Goal: Task Accomplishment & Management: Complete application form

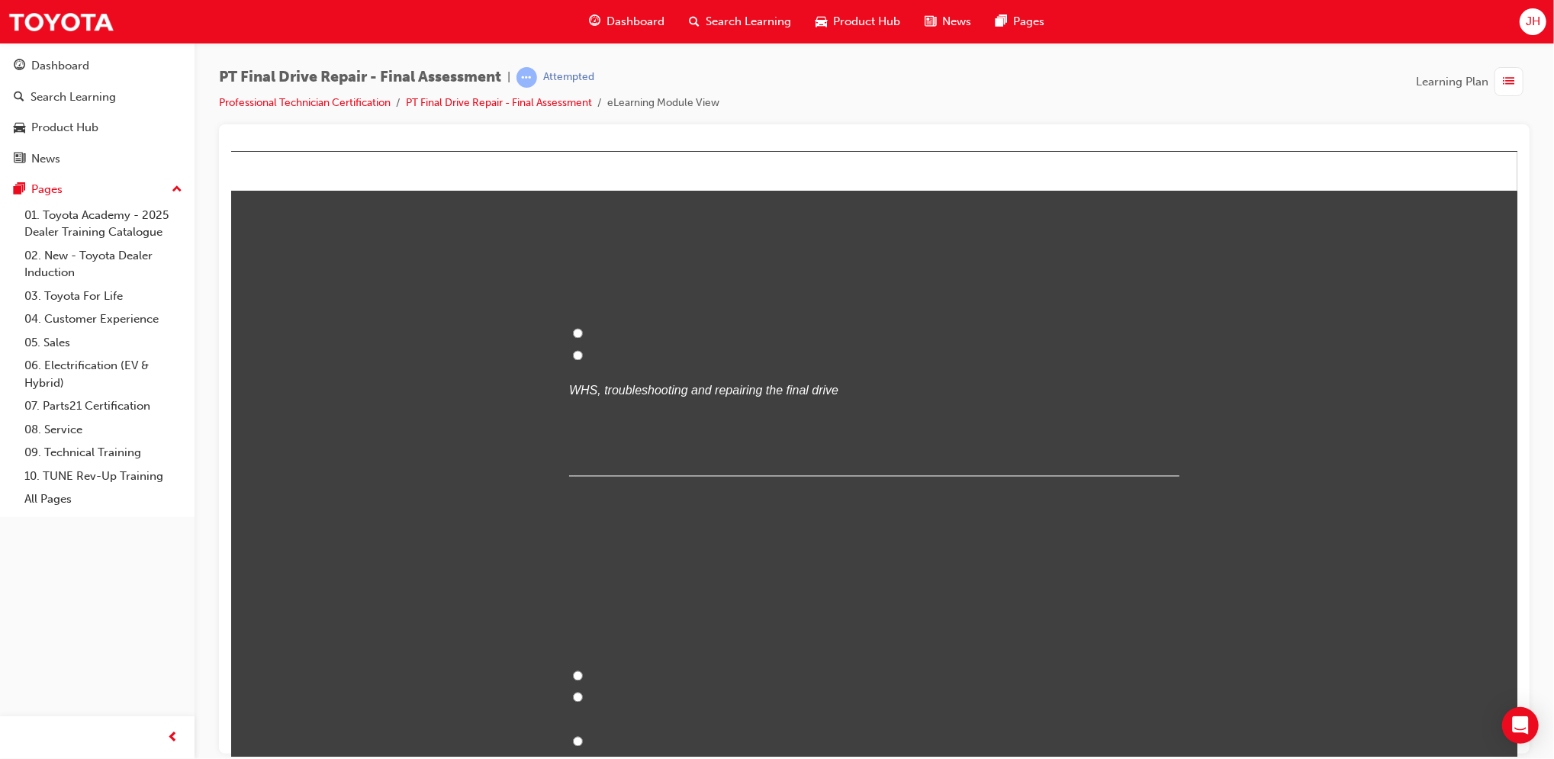
scroll to position [2302, 0]
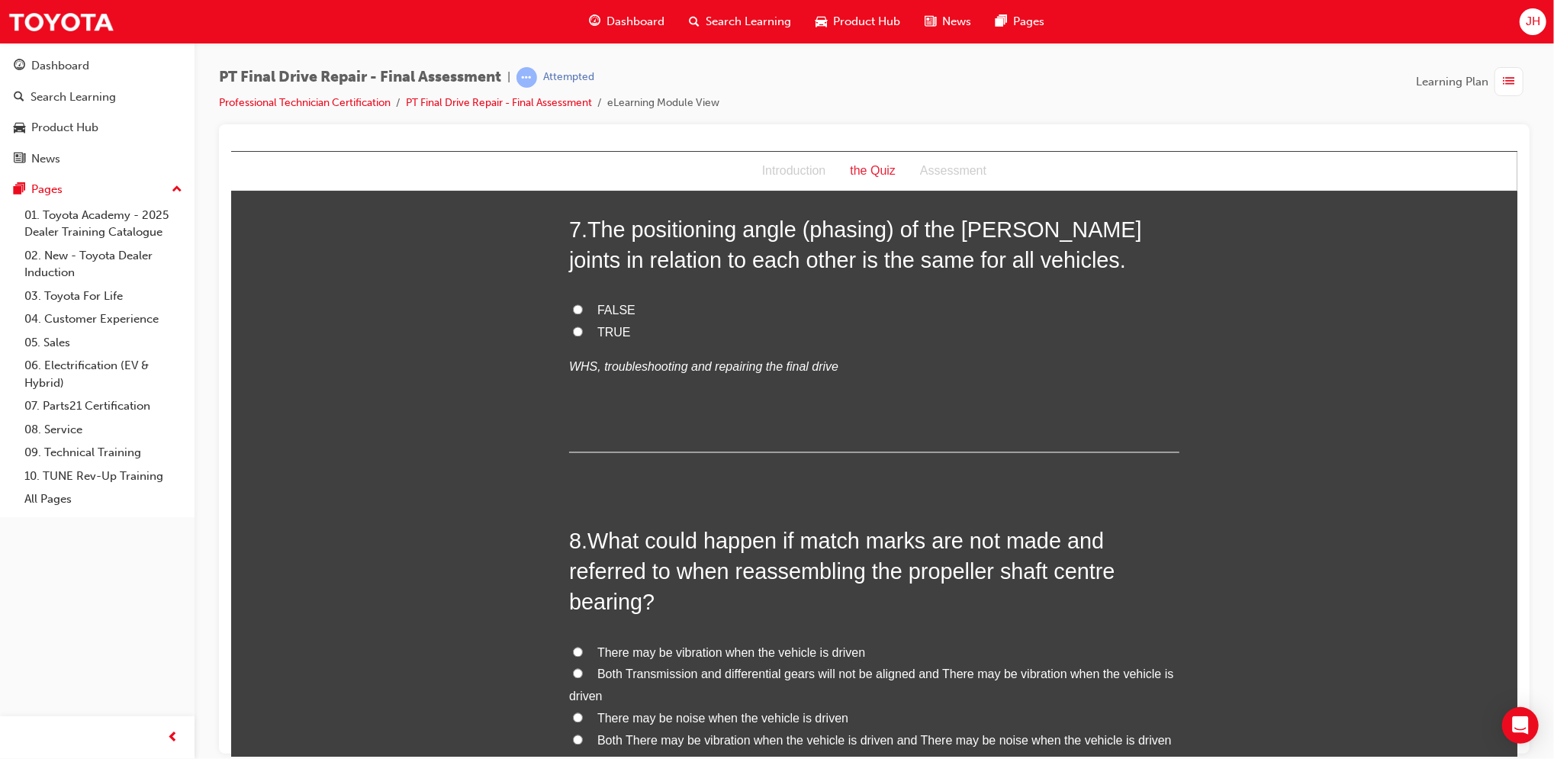
click at [608, 340] on label "TRUE" at bounding box center [874, 333] width 610 height 22
click at [582, 337] on input "TRUE" at bounding box center [577, 332] width 10 height 10
radio input "true"
click at [610, 307] on span "FALSE" at bounding box center [616, 310] width 38 height 13
click at [582, 307] on input "FALSE" at bounding box center [577, 309] width 10 height 10
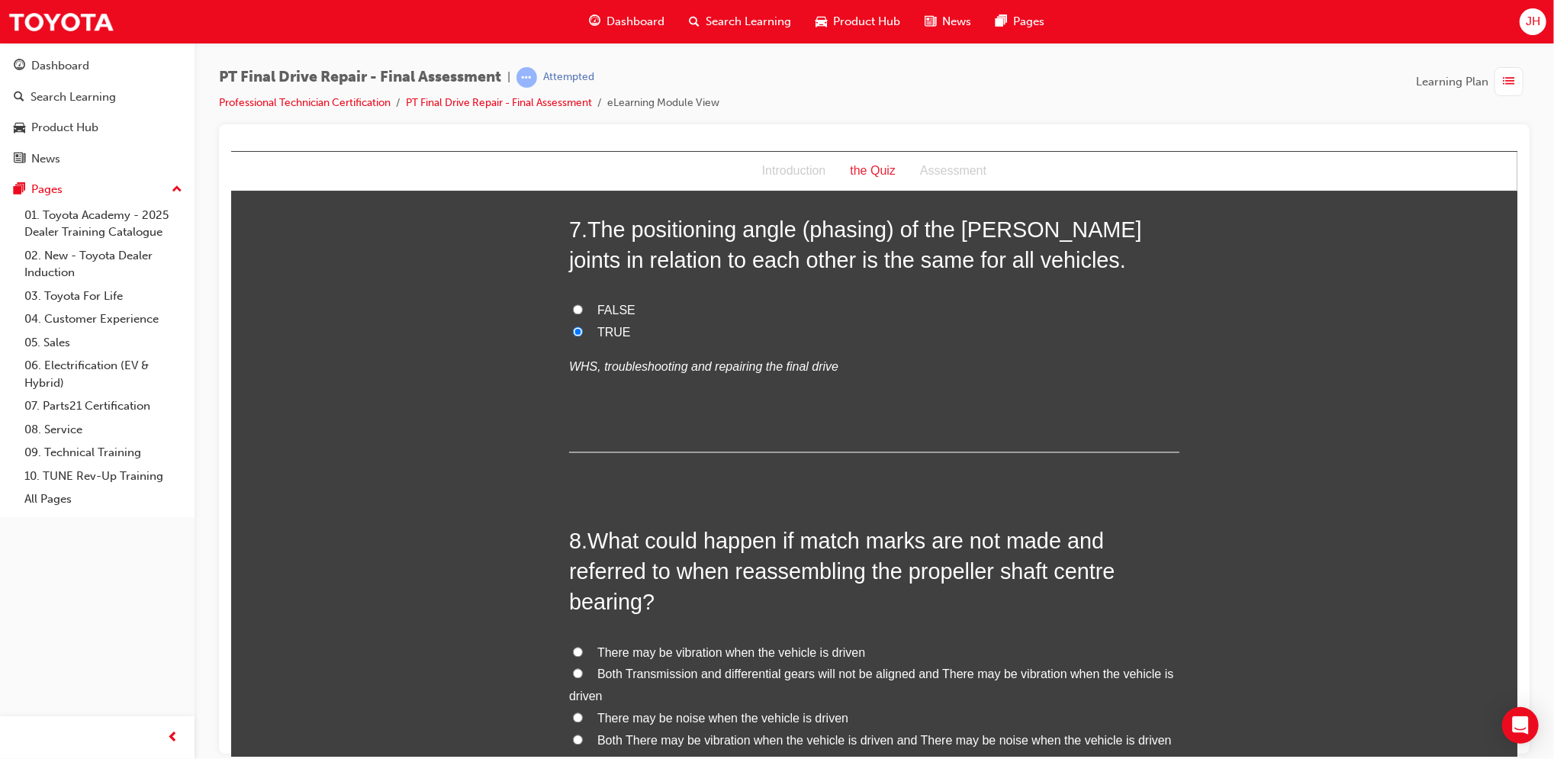
radio input "true"
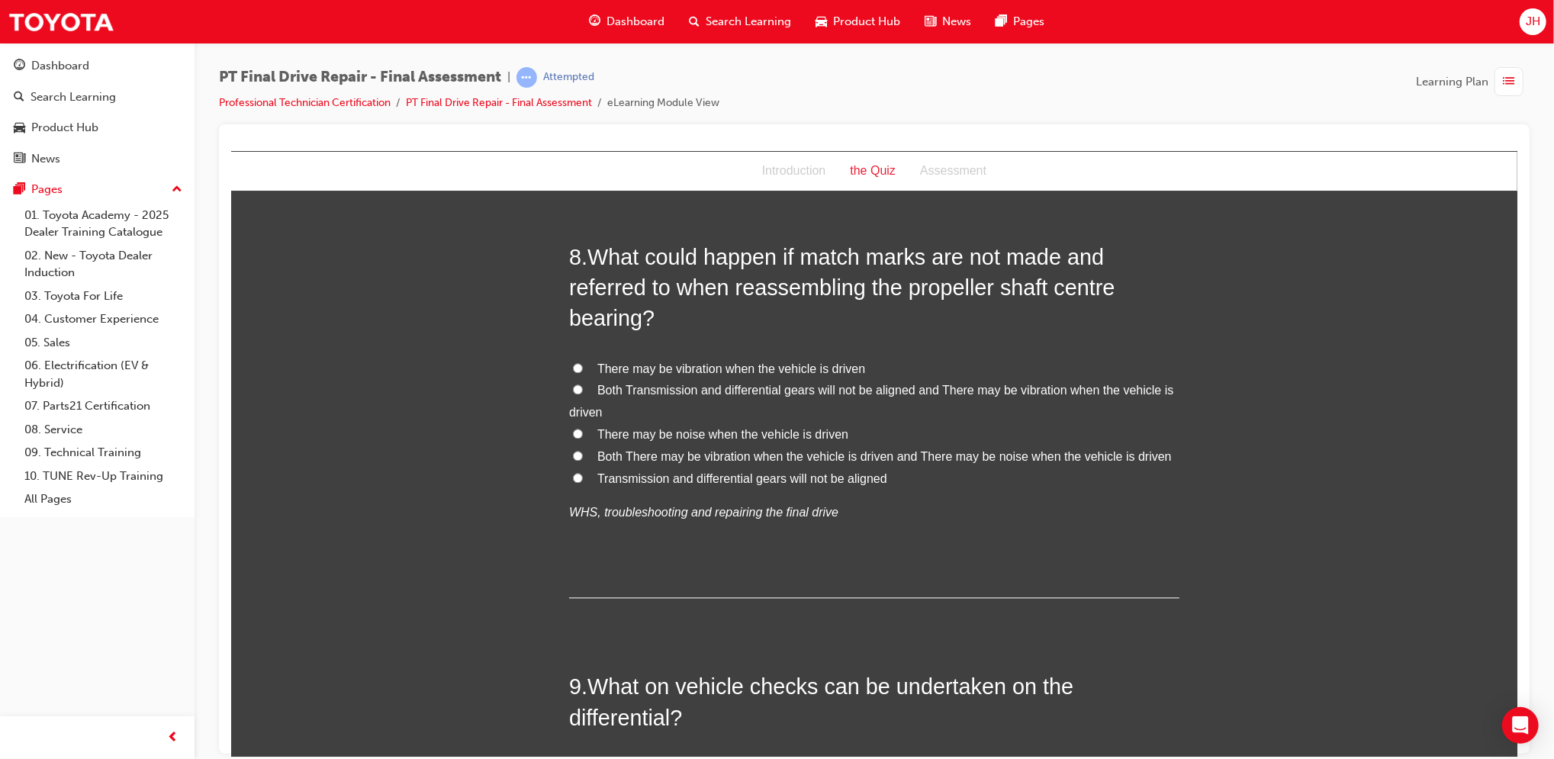
scroll to position [2589, 0]
click at [691, 459] on span "Both There may be vibration when the vehicle is driven and There may be noise w…" at bounding box center [884, 453] width 575 height 13
click at [582, 458] on input "Both There may be vibration when the vehicle is driven and There may be noise w…" at bounding box center [577, 453] width 10 height 10
radio input "true"
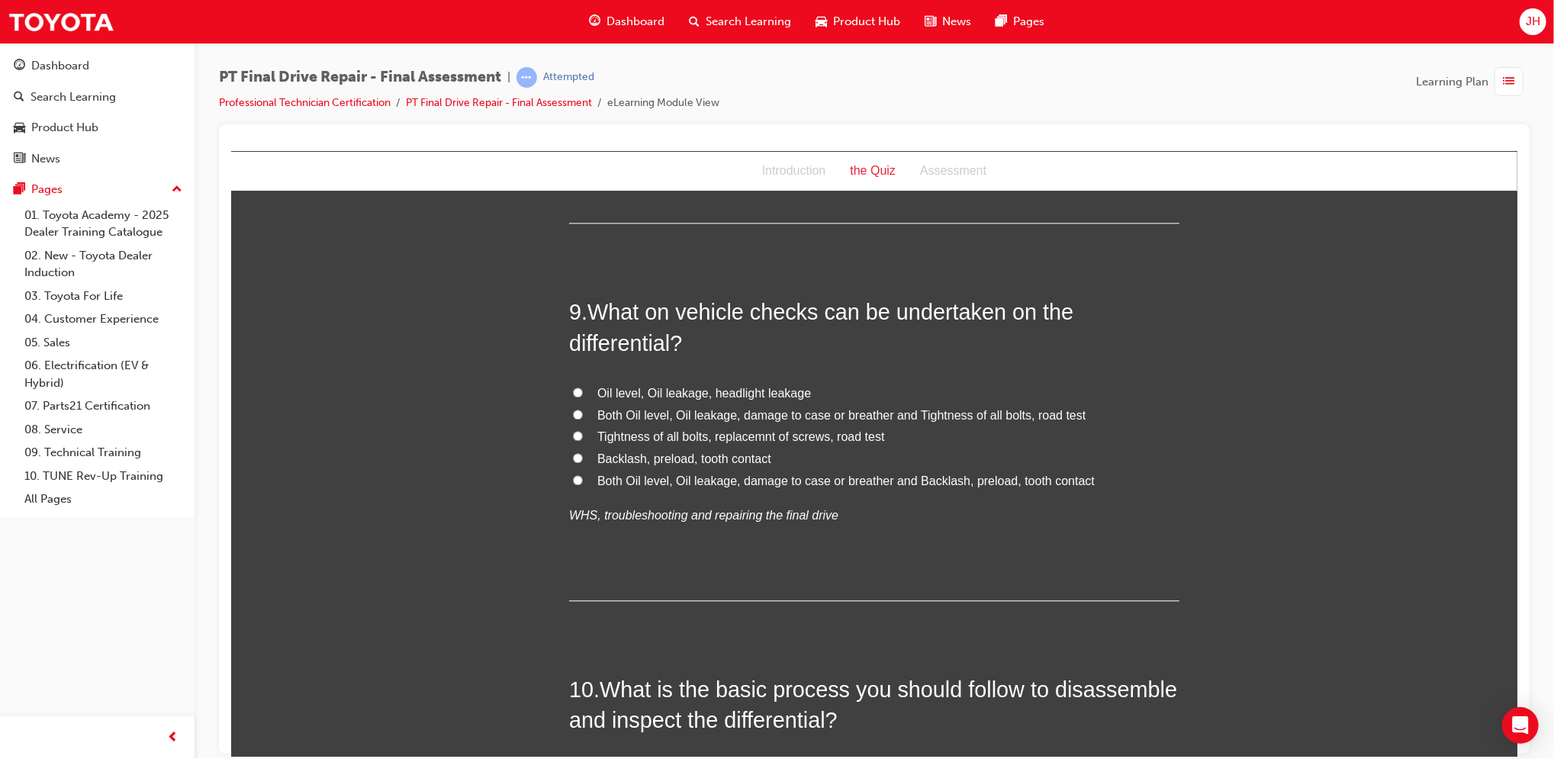
scroll to position [2965, 0]
click at [697, 478] on span "Both Oil level, Oil leakage, damage to case or breather and Backlash, preload, …" at bounding box center [846, 477] width 498 height 13
click at [582, 478] on input "Both Oil level, Oil leakage, damage to case or breather and Backlash, preload, …" at bounding box center [577, 477] width 10 height 10
radio input "true"
click at [722, 417] on span "Both Oil level, Oil leakage, damage to case or breather and Tightness of all bo…" at bounding box center [841, 411] width 488 height 13
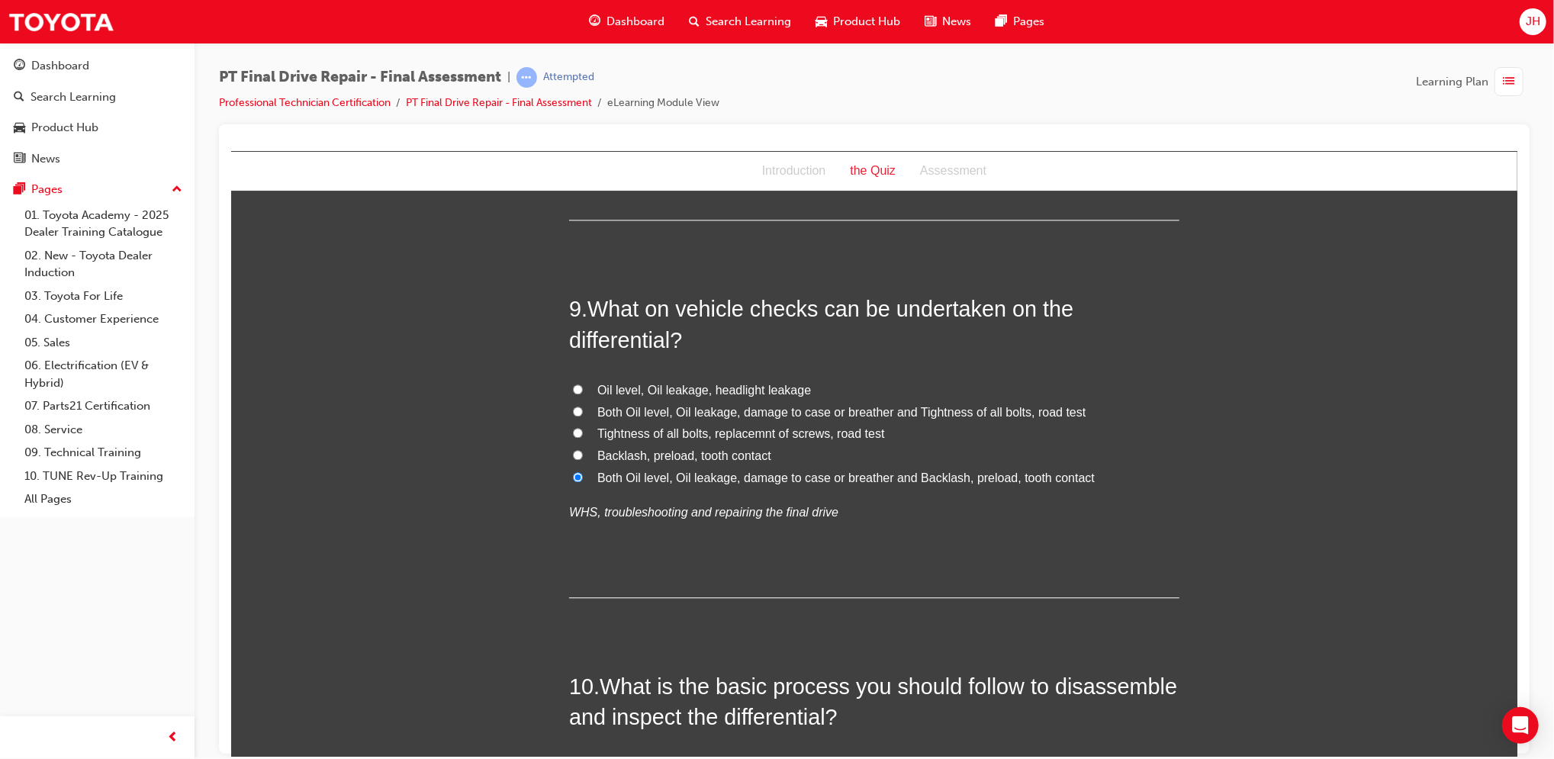
click at [582, 416] on input "Both Oil level, Oil leakage, damage to case or breather and Tightness of all bo…" at bounding box center [577, 411] width 10 height 10
radio input "true"
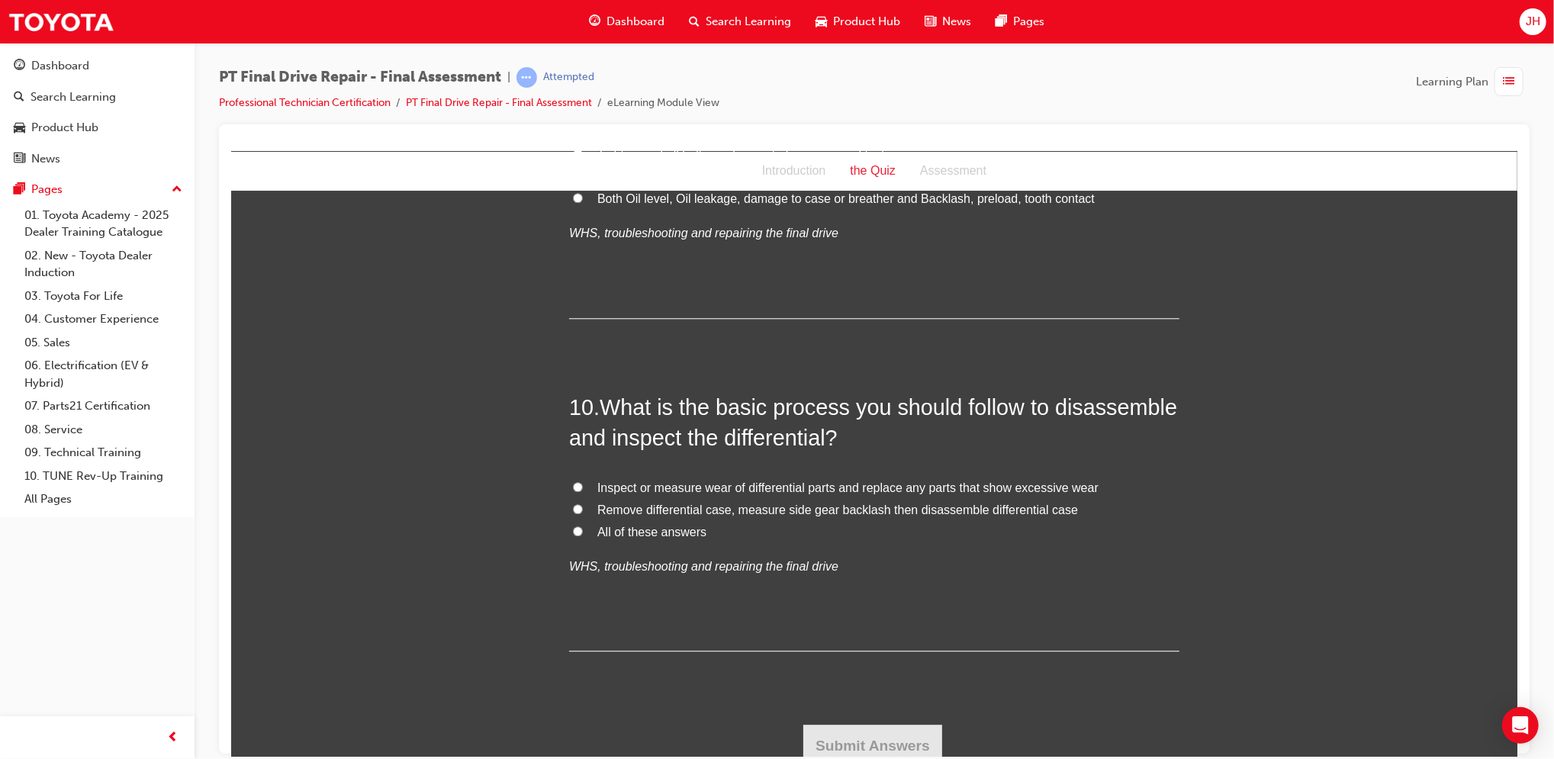
scroll to position [3254, 0]
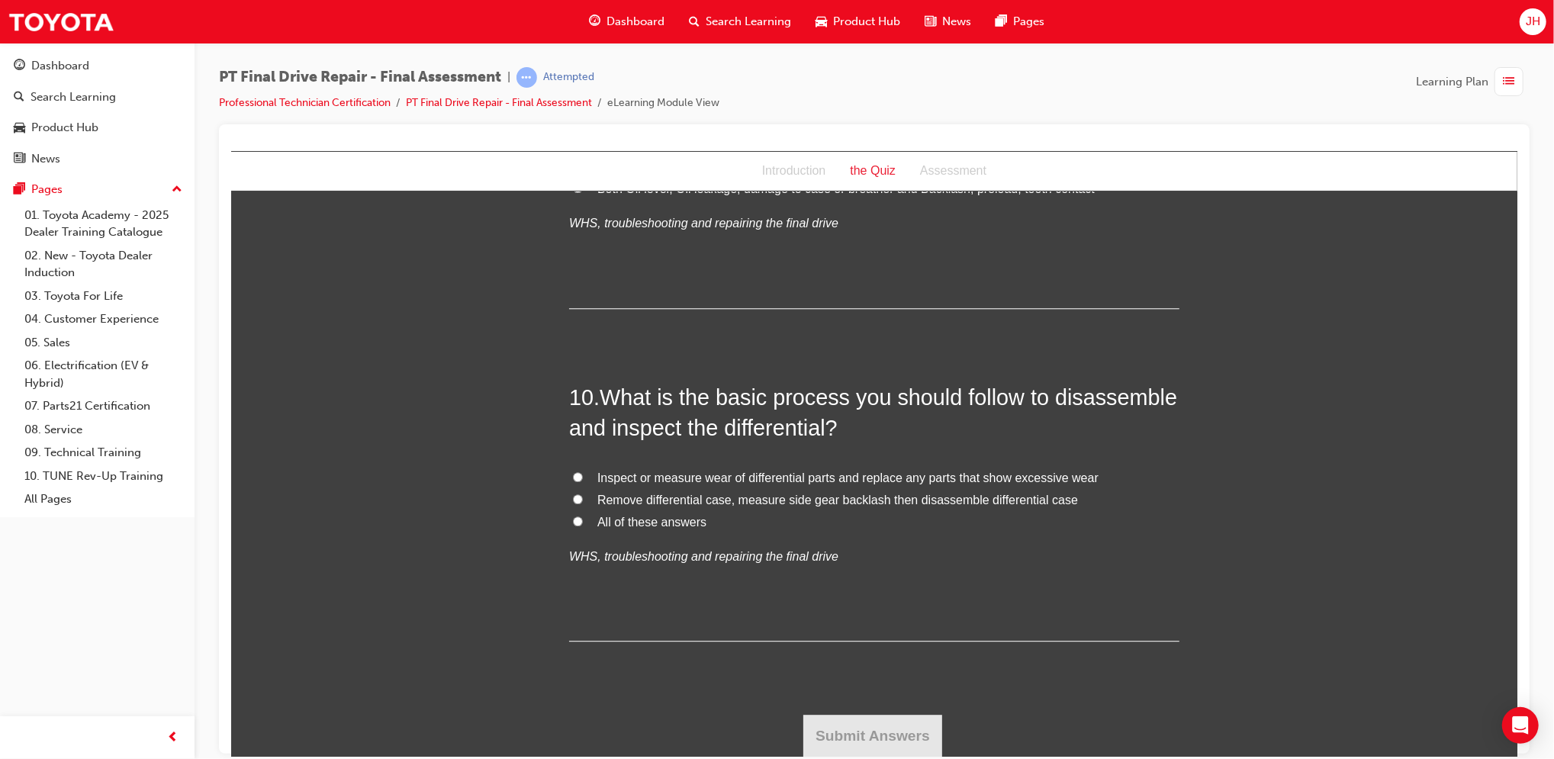
click at [652, 516] on span "All of these answers" at bounding box center [651, 521] width 109 height 13
click at [582, 516] on input "All of these answers" at bounding box center [577, 521] width 10 height 10
radio input "true"
click at [838, 724] on button "Submit Answers" at bounding box center [872, 735] width 139 height 43
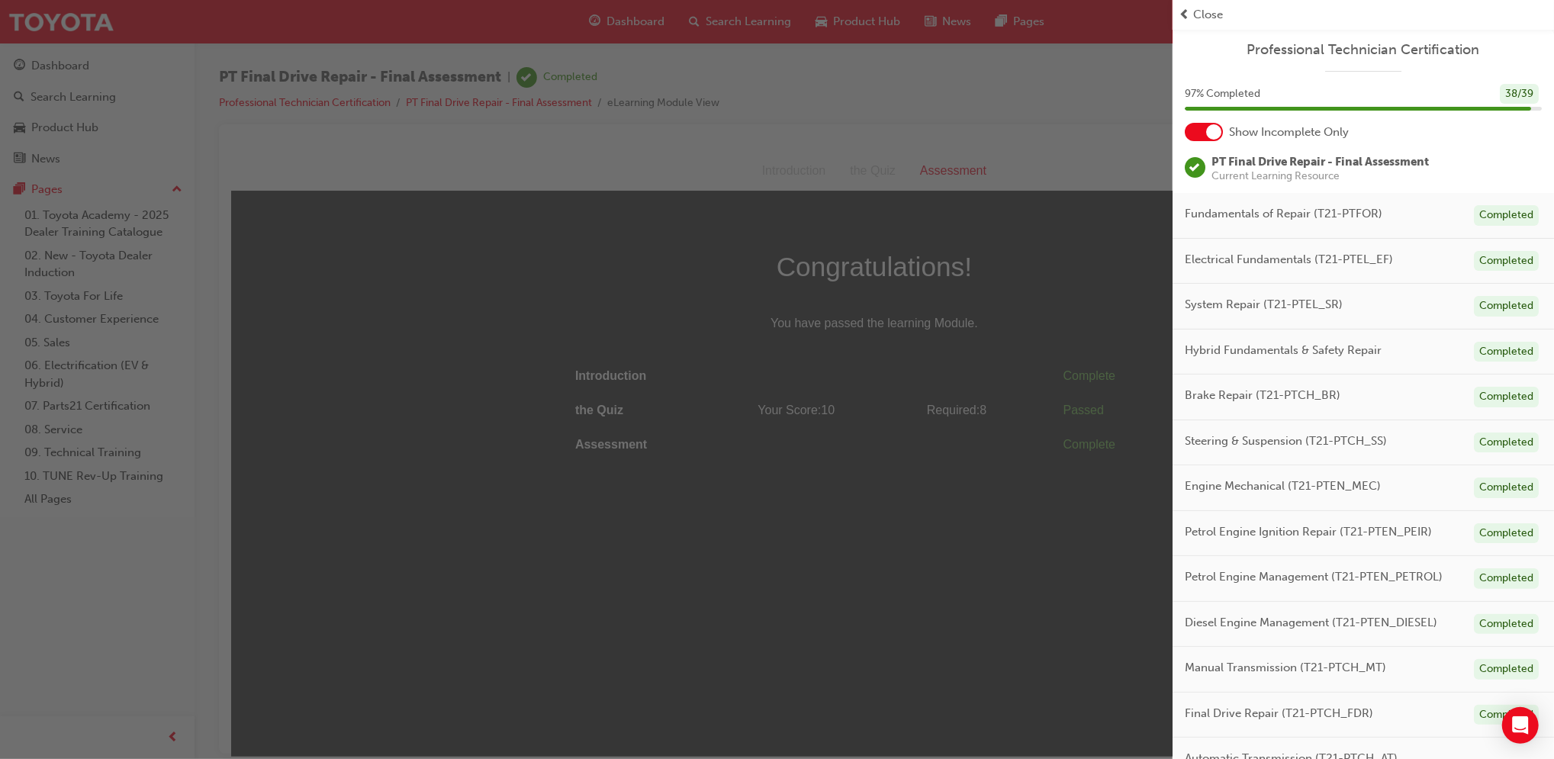
scroll to position [81, 0]
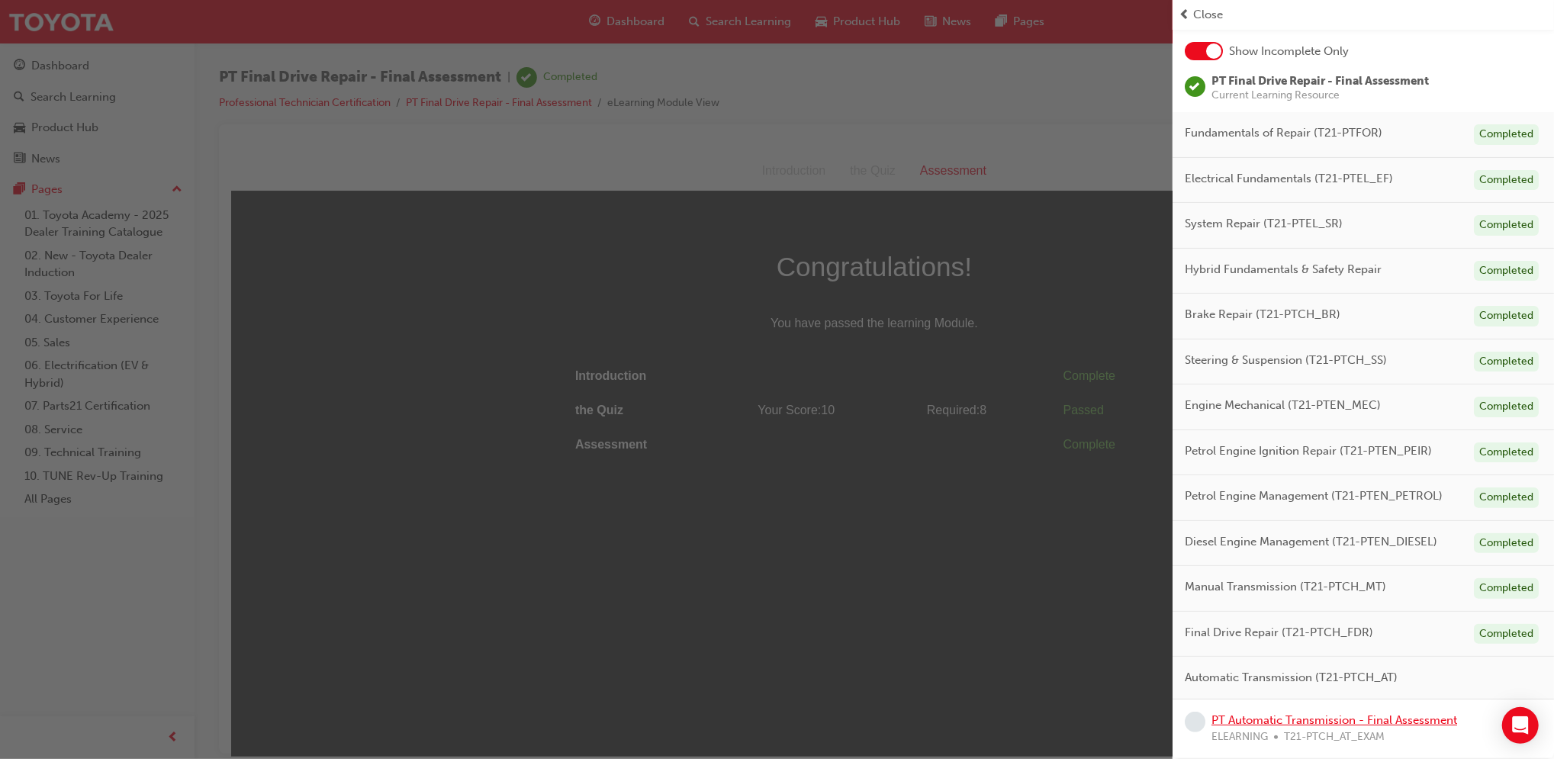
click at [1309, 714] on link "PT Automatic Transmission - Final Assessment" at bounding box center [1335, 720] width 246 height 14
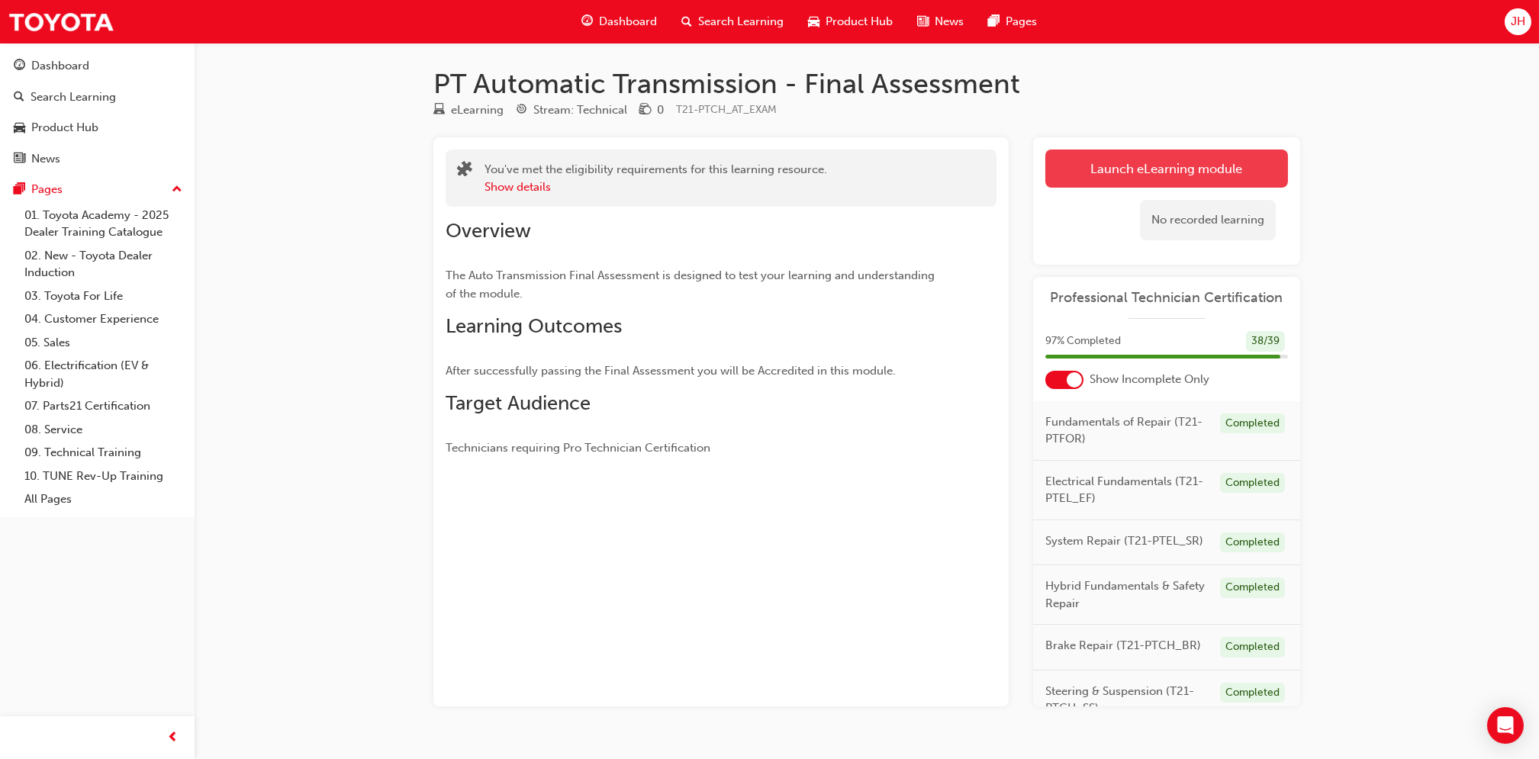
click at [1094, 175] on link "Launch eLearning module" at bounding box center [1166, 169] width 243 height 38
